Goal: Transaction & Acquisition: Book appointment/travel/reservation

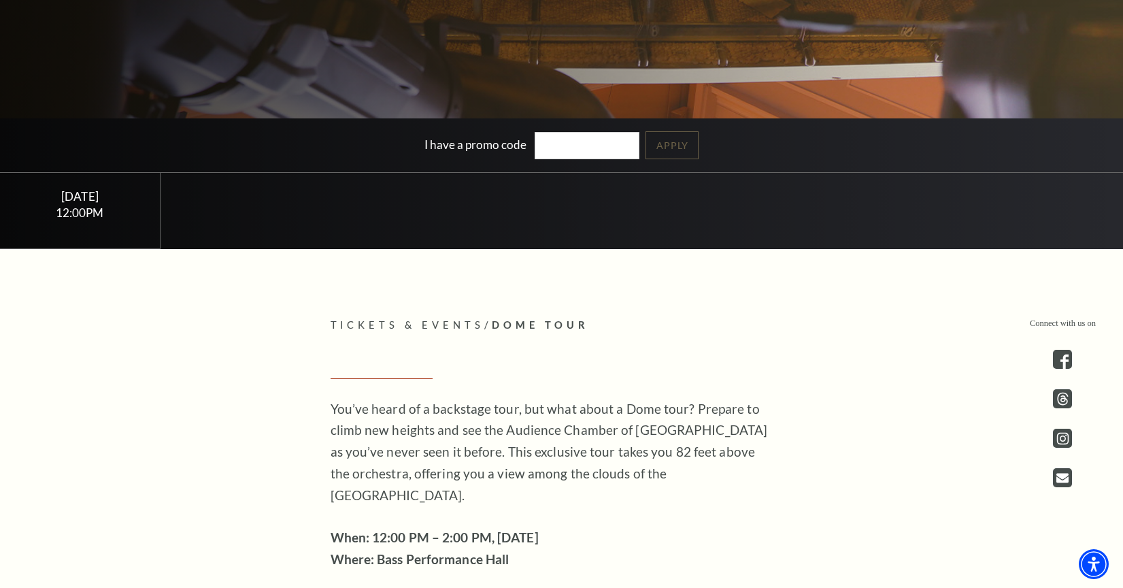
scroll to position [333, 0]
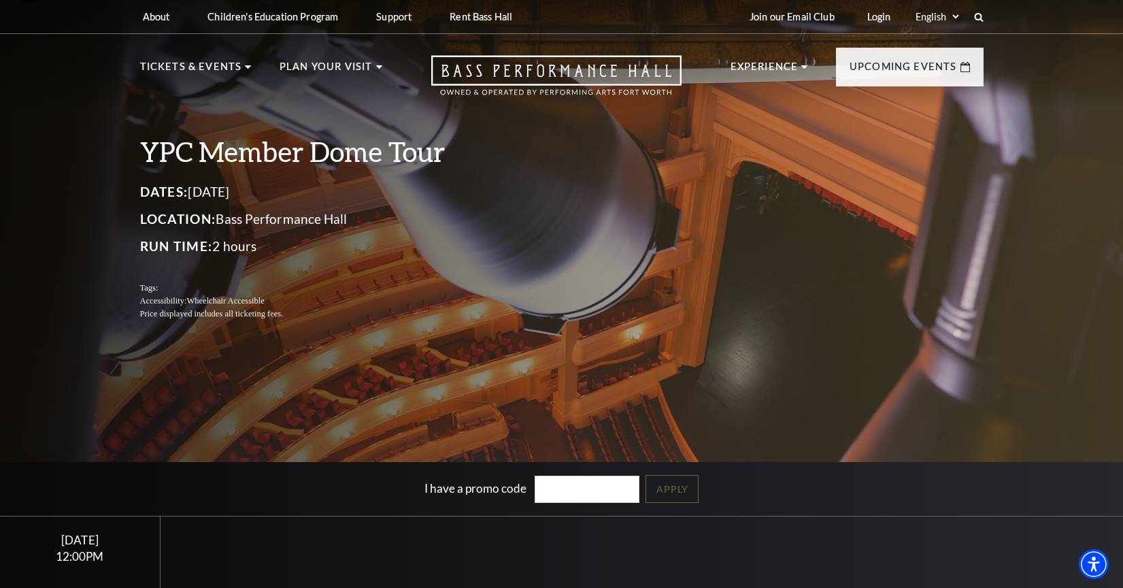
scroll to position [0, 0]
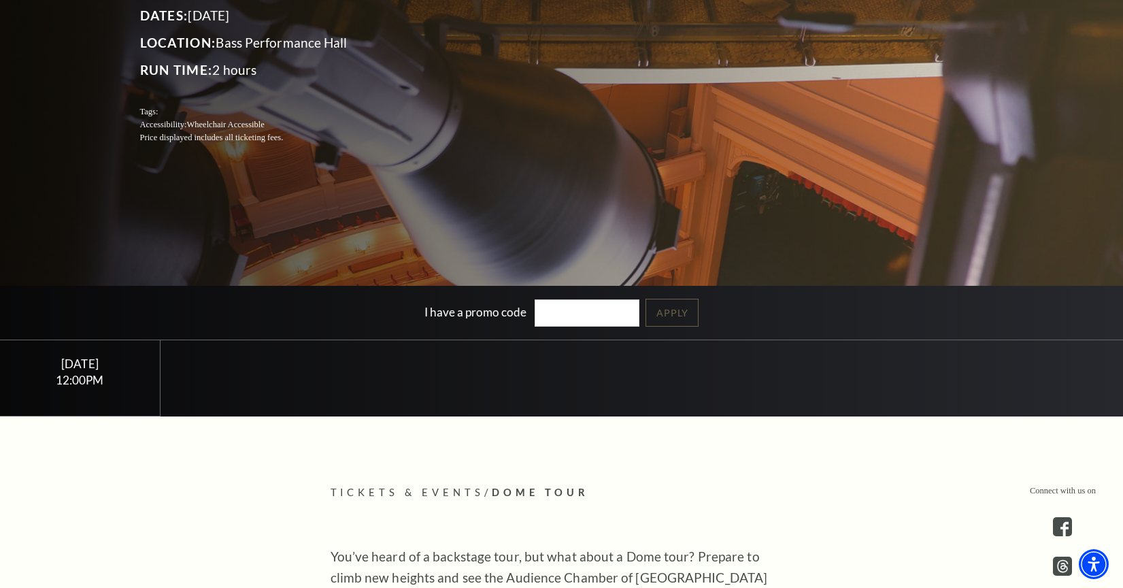
scroll to position [199, 0]
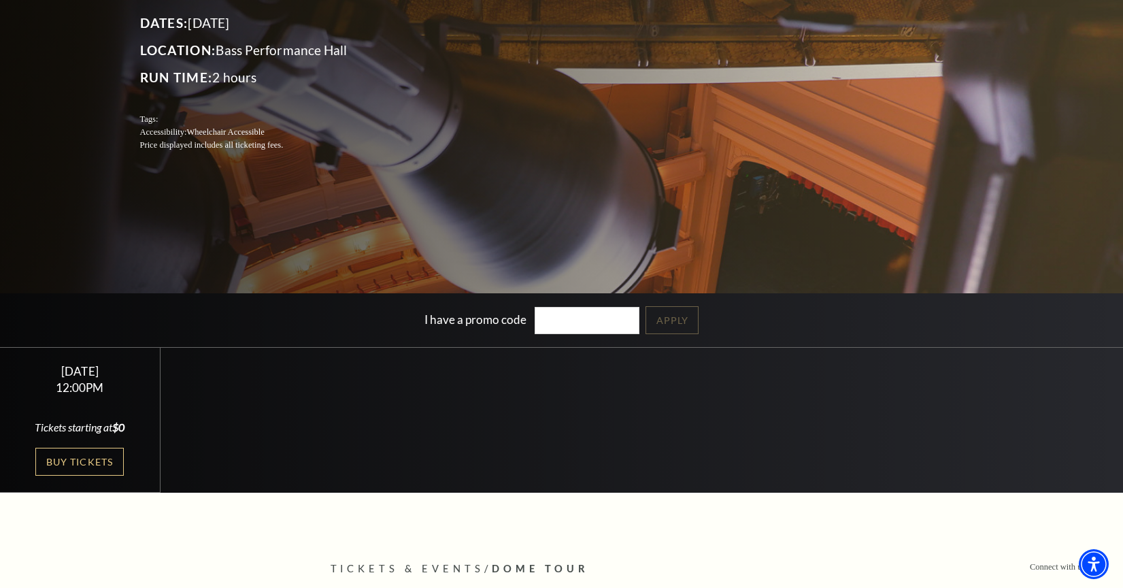
scroll to position [169, 0]
